Goal: Find specific page/section: Find specific page/section

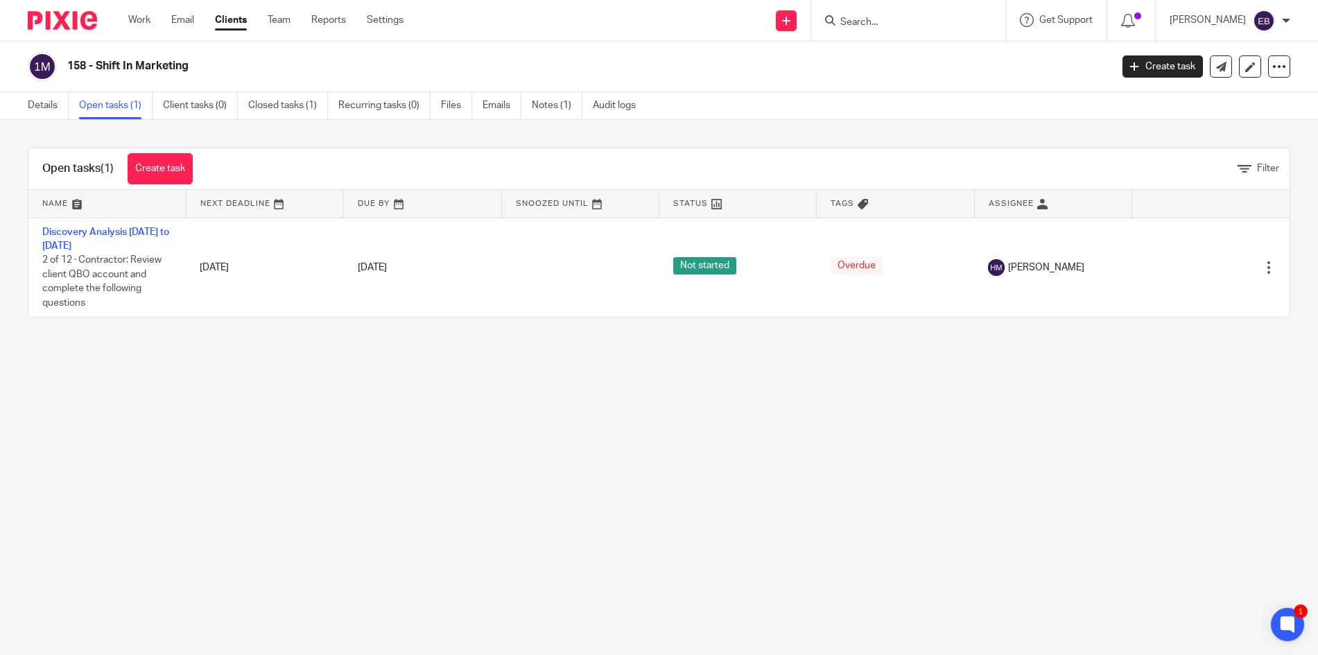
click at [891, 21] on input "Search" at bounding box center [901, 23] width 125 height 12
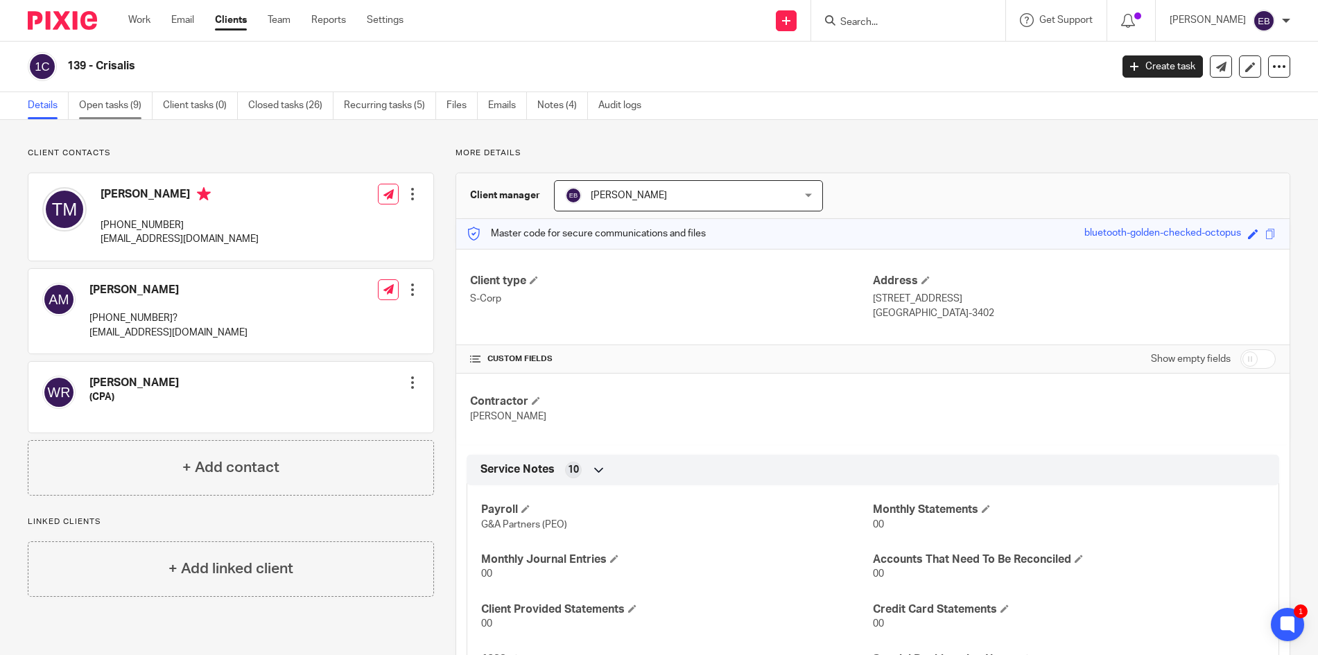
click at [141, 113] on link "Open tasks (9)" at bounding box center [115, 105] width 73 height 27
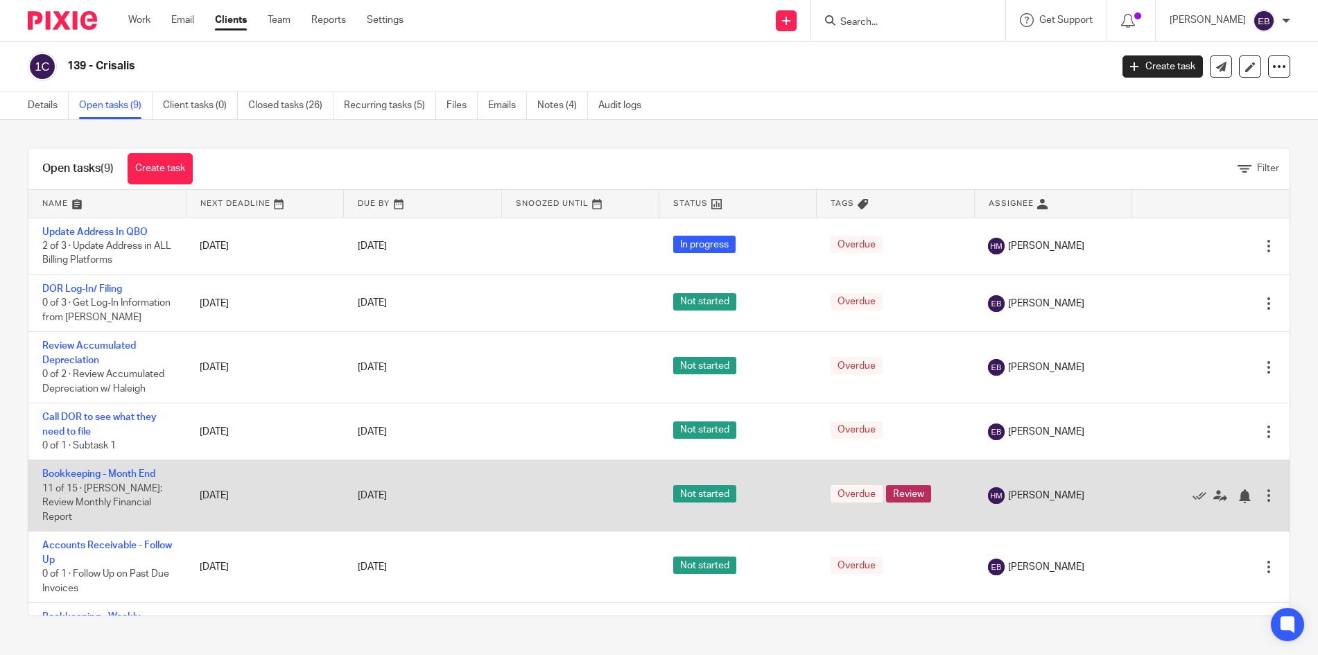
scroll to position [158, 0]
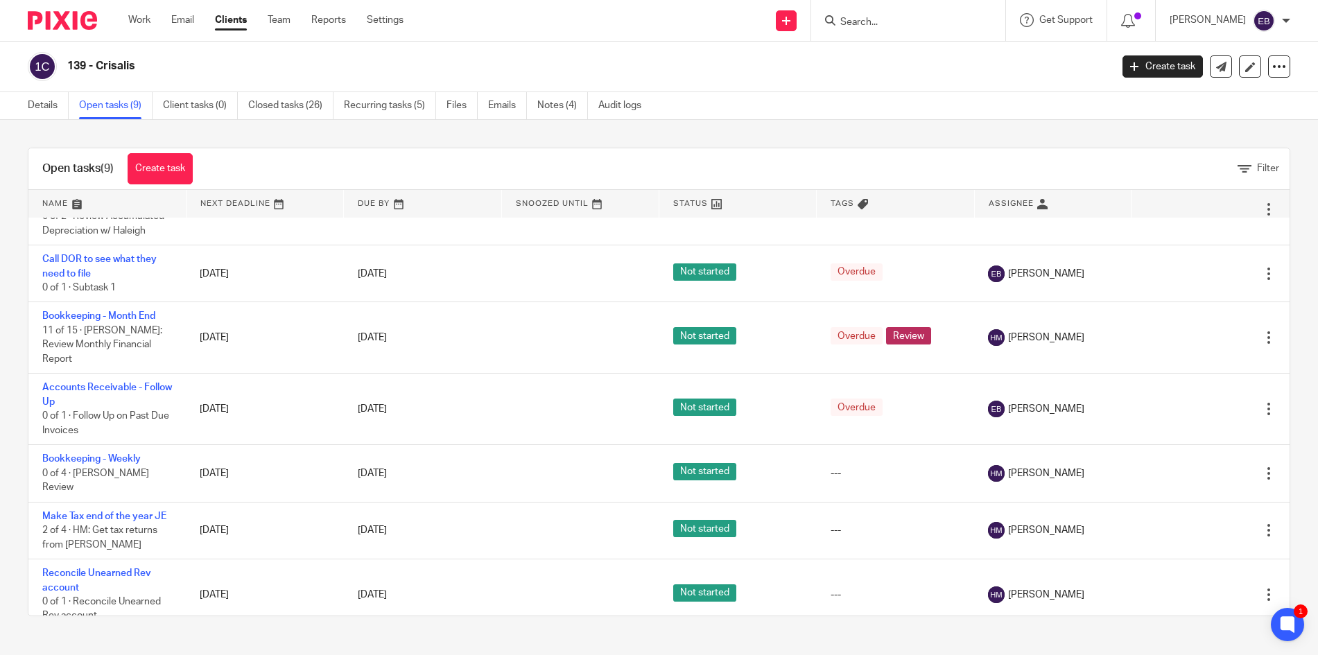
click at [843, 27] on input "Search" at bounding box center [901, 23] width 125 height 12
type input "crisa"
click at [890, 58] on link at bounding box center [946, 65] width 220 height 43
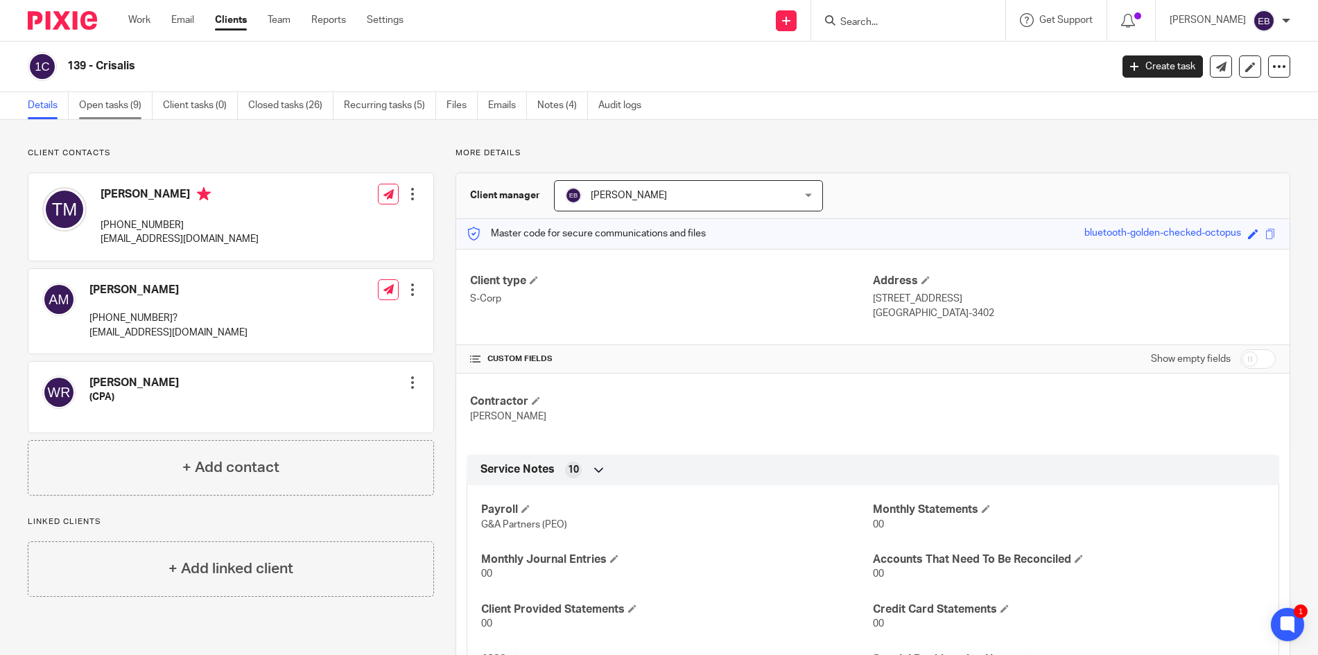
click at [135, 105] on link "Open tasks (9)" at bounding box center [115, 105] width 73 height 27
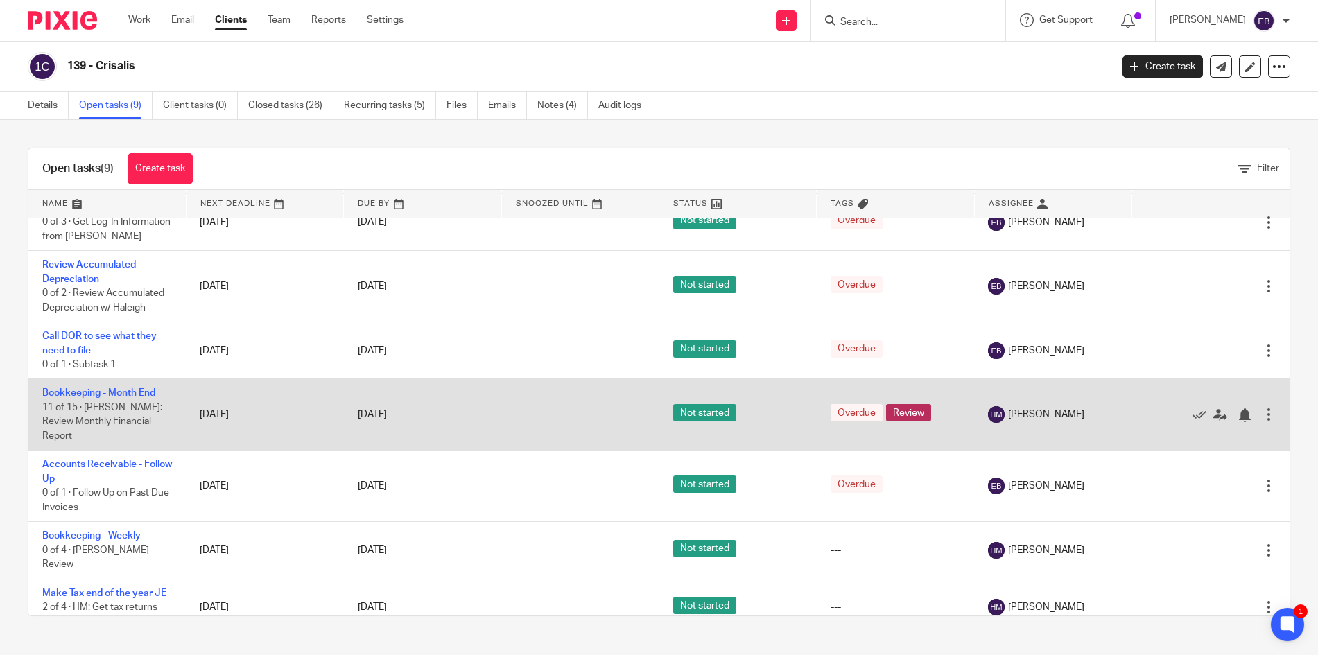
scroll to position [90, 0]
